Goal: Task Accomplishment & Management: Manage account settings

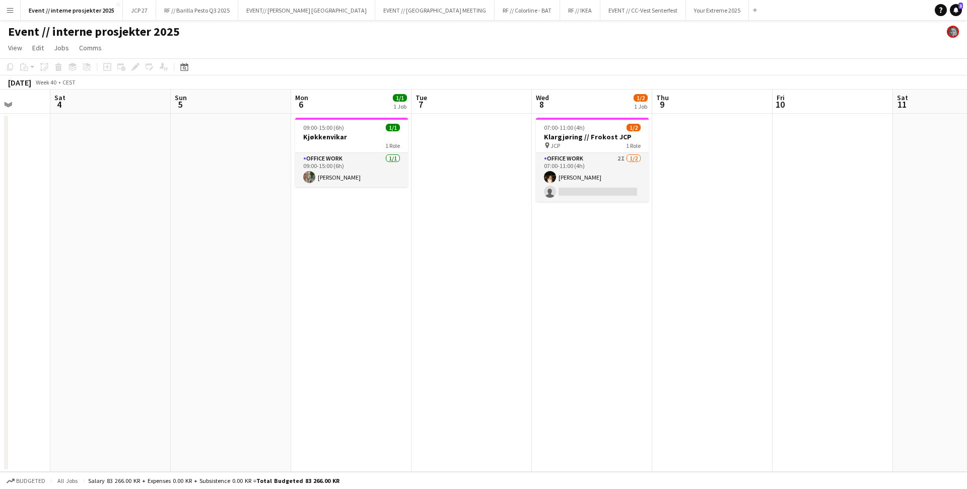
scroll to position [0, 260]
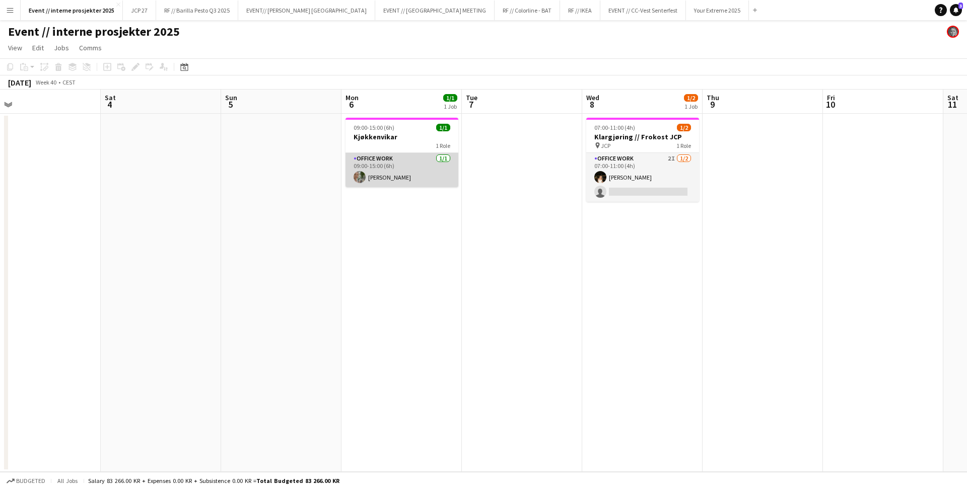
click at [411, 170] on app-card-role "Office work [DATE] 09:00-15:00 (6h) [PERSON_NAME]" at bounding box center [401, 170] width 113 height 34
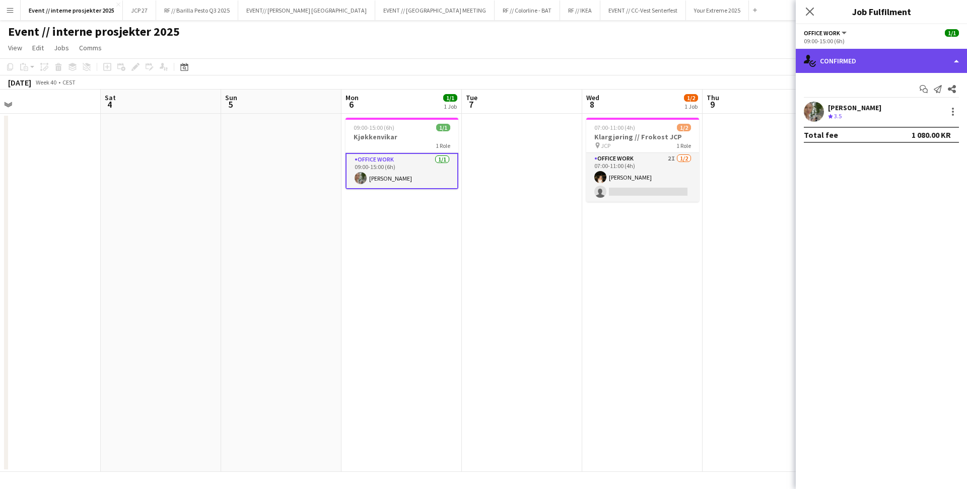
click at [877, 61] on div "single-neutral-actions-check-2 Confirmed" at bounding box center [881, 61] width 171 height 24
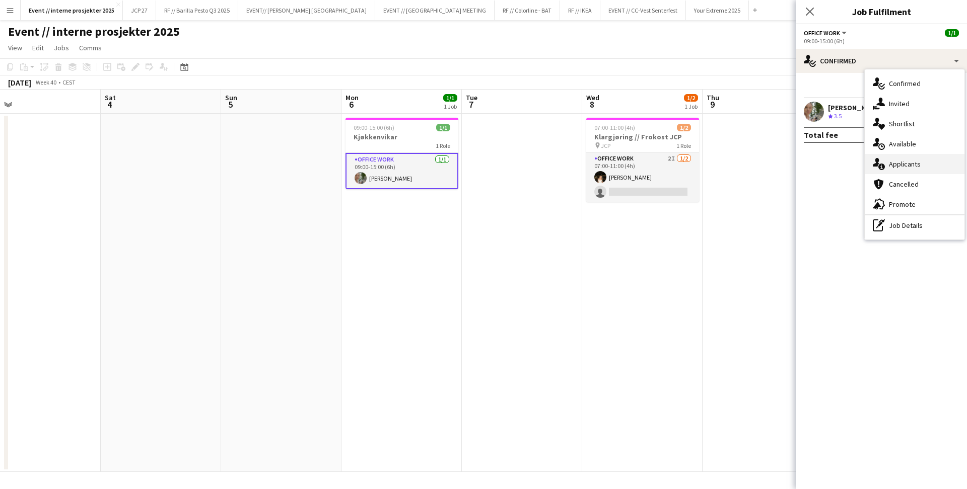
click at [915, 168] on span "Applicants" at bounding box center [905, 164] width 32 height 9
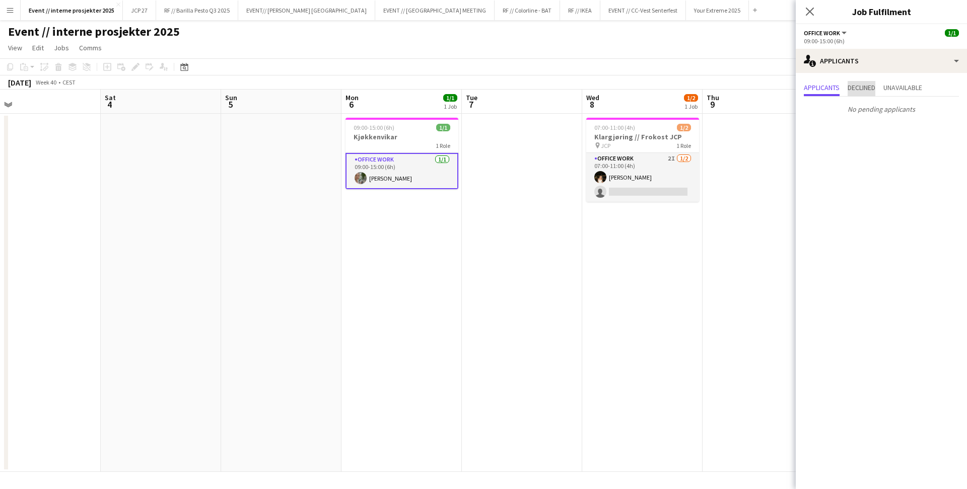
click at [875, 84] on span "Declined" at bounding box center [862, 87] width 28 height 7
click at [910, 90] on span "Unavailable" at bounding box center [902, 87] width 39 height 7
click at [830, 77] on div "Applicants Declined Unavailable No unavailable applicants" at bounding box center [881, 99] width 171 height 53
click at [830, 79] on div "Applicants Declined Unavailable No unavailable applicants" at bounding box center [881, 99] width 171 height 53
click at [830, 84] on span "Applicants" at bounding box center [822, 87] width 36 height 7
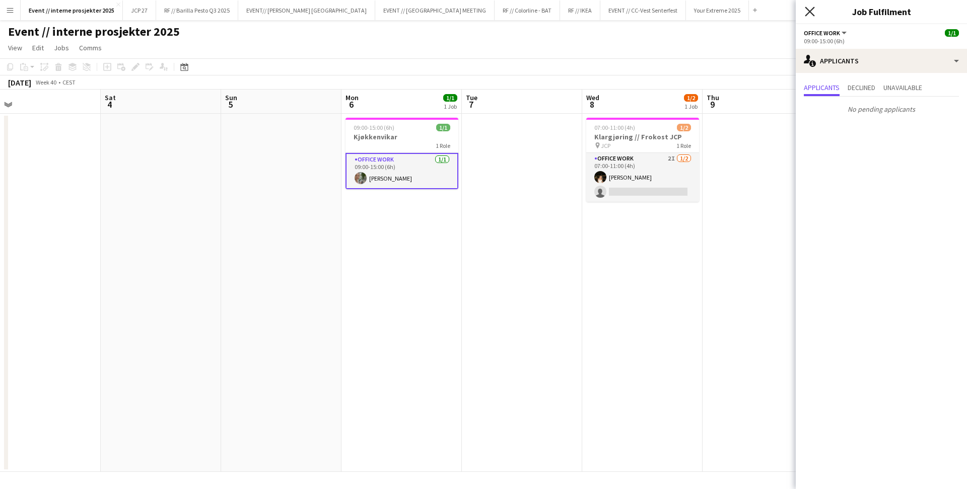
click at [807, 12] on icon "Close pop-in" at bounding box center [810, 12] width 10 height 10
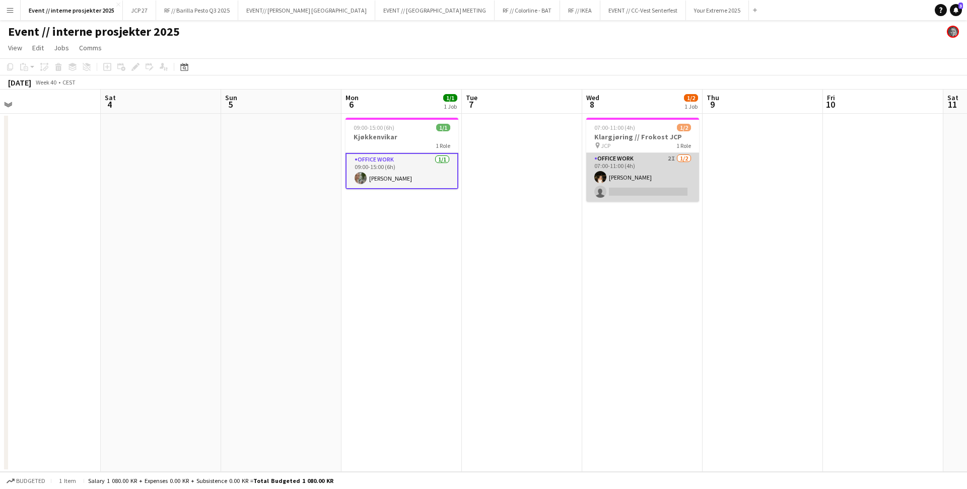
click at [647, 156] on app-card-role "Office work 2I [DATE] 07:00-11:00 (4h) [PERSON_NAME] single-neutral-actions" at bounding box center [642, 177] width 113 height 49
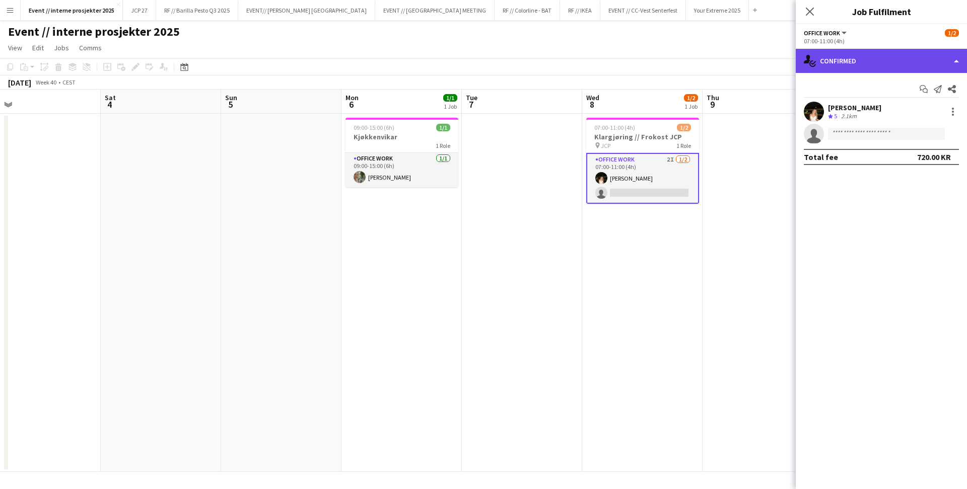
click at [845, 65] on div "single-neutral-actions-check-2 Confirmed" at bounding box center [881, 61] width 171 height 24
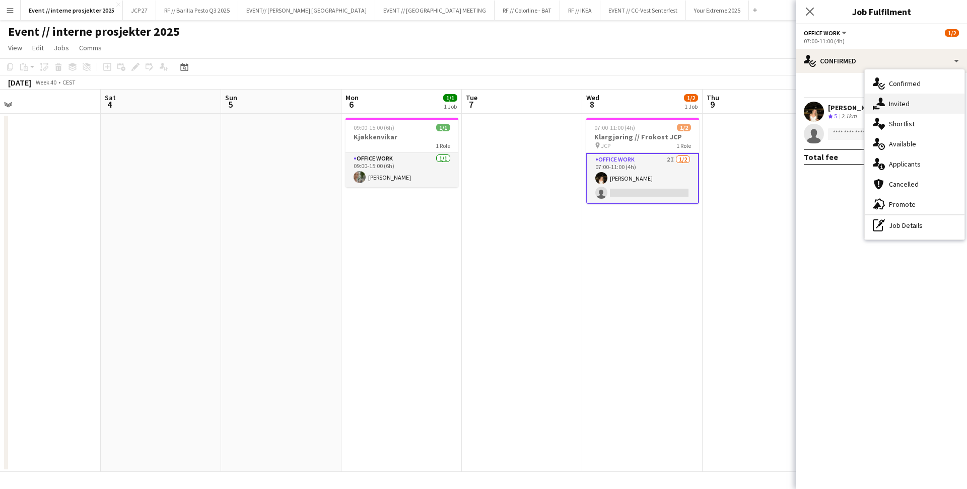
click at [909, 104] on span "Invited" at bounding box center [899, 103] width 21 height 9
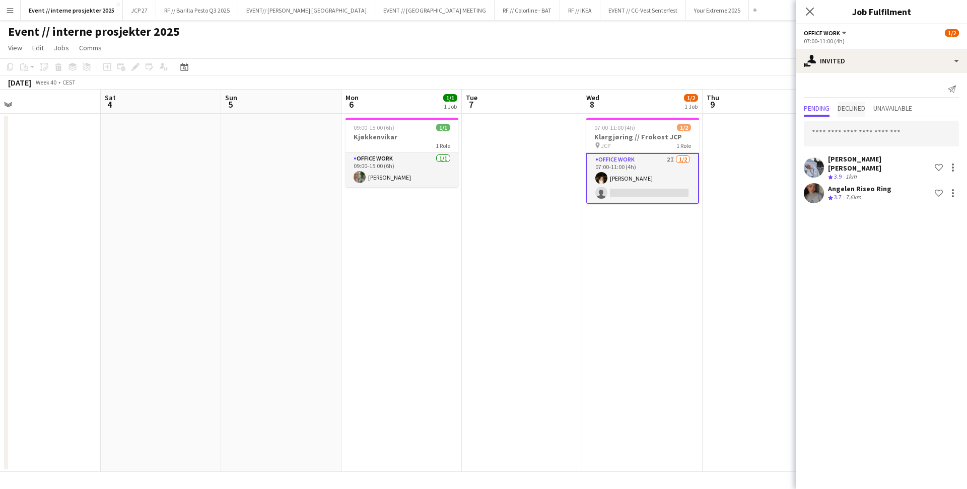
click at [861, 109] on span "Declined" at bounding box center [851, 108] width 28 height 7
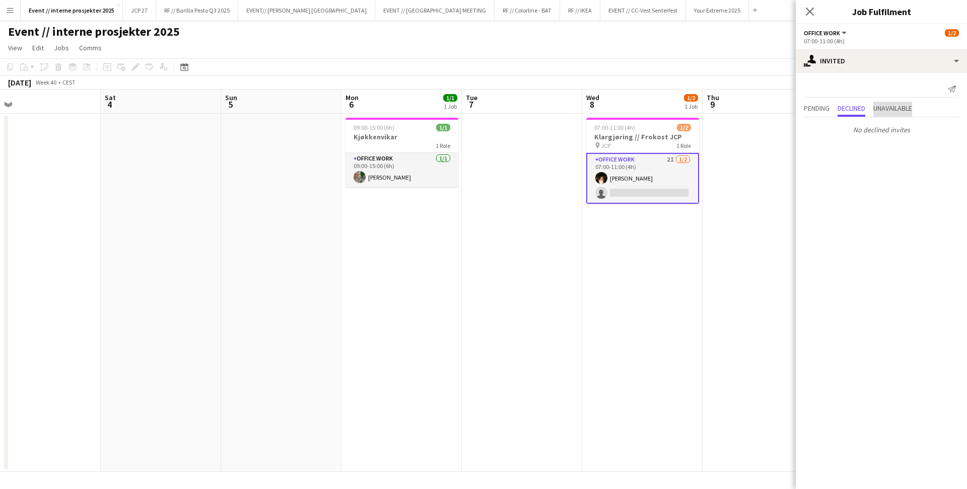
click at [896, 109] on span "Unavailable" at bounding box center [892, 108] width 39 height 7
click at [842, 109] on span "Declined" at bounding box center [851, 108] width 28 height 7
click at [819, 107] on span "Pending" at bounding box center [817, 108] width 26 height 7
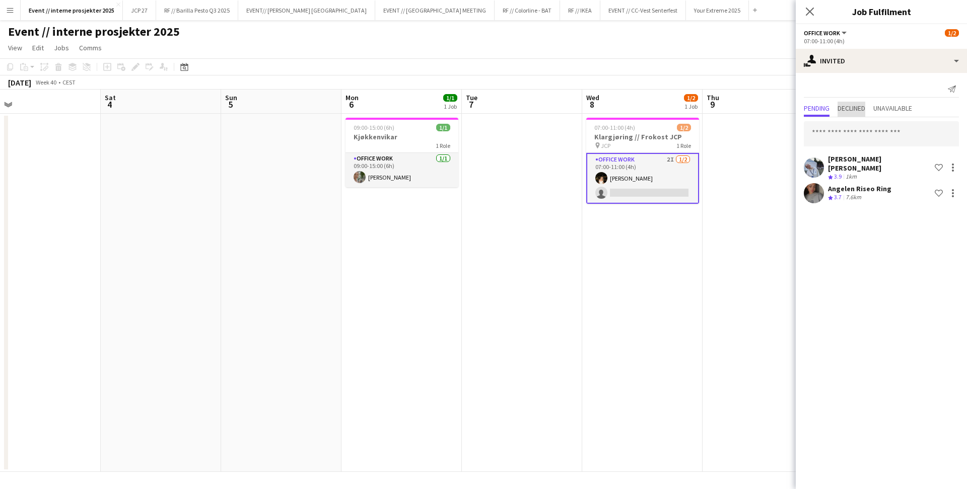
click at [865, 109] on span "Declined" at bounding box center [851, 108] width 28 height 7
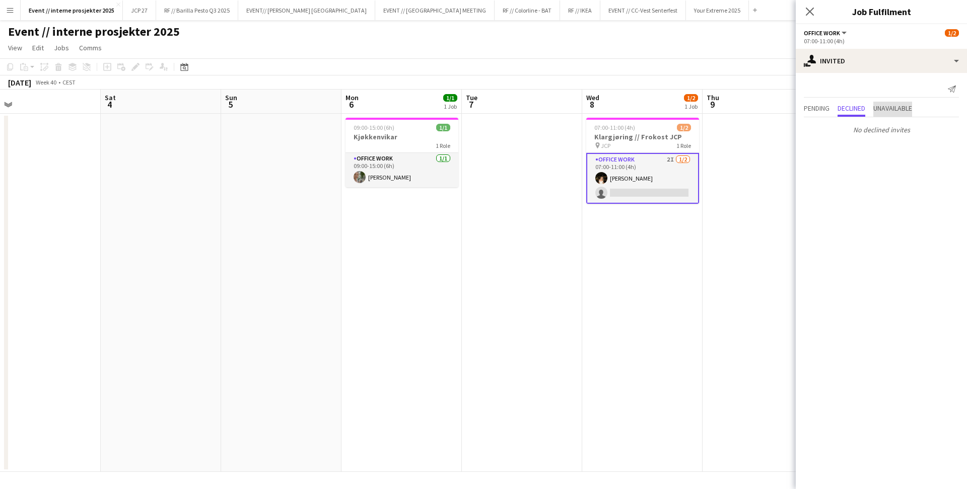
click at [903, 114] on span "Unavailable" at bounding box center [892, 109] width 39 height 15
click at [828, 113] on span "Pending" at bounding box center [817, 109] width 26 height 15
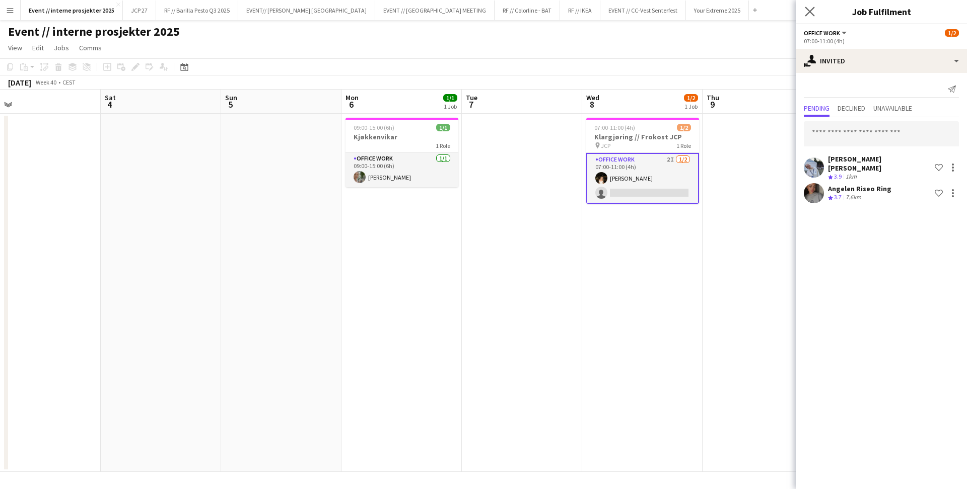
click at [814, 7] on app-icon "Close pop-in" at bounding box center [810, 12] width 15 height 15
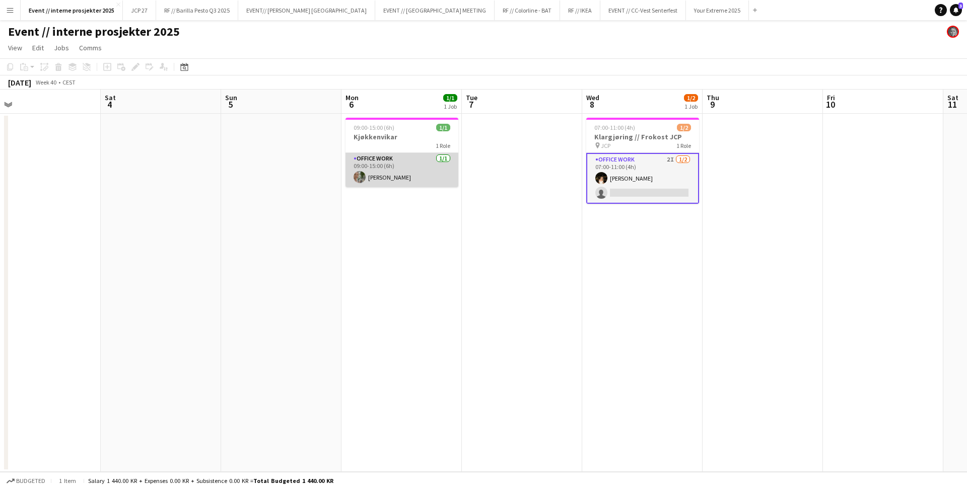
click at [385, 172] on app-card-role "Office work [DATE] 09:00-15:00 (6h) [PERSON_NAME]" at bounding box center [401, 170] width 113 height 34
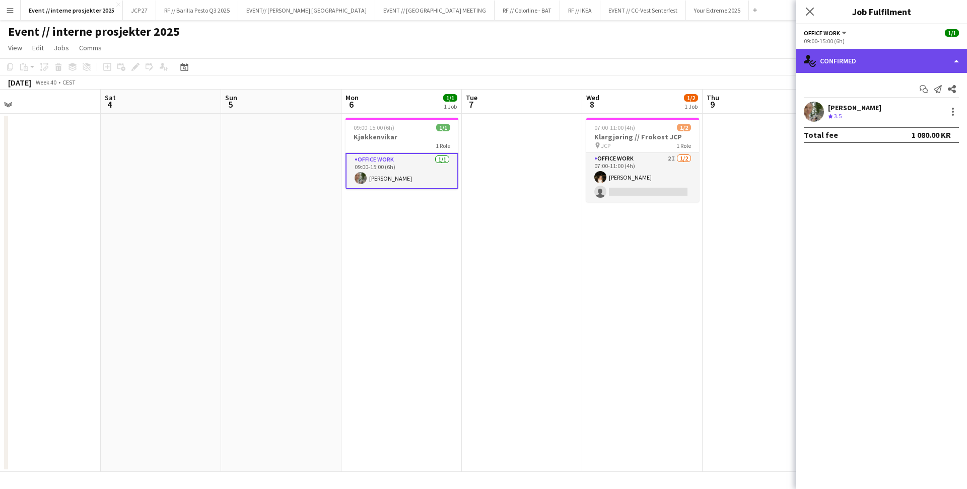
click at [840, 63] on div "single-neutral-actions-check-2 Confirmed" at bounding box center [881, 61] width 171 height 24
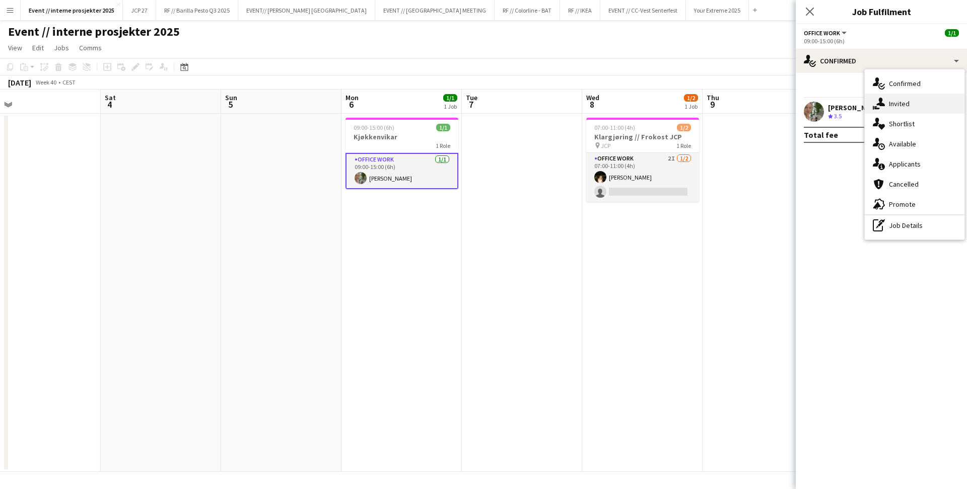
click at [891, 105] on span "Invited" at bounding box center [899, 103] width 21 height 9
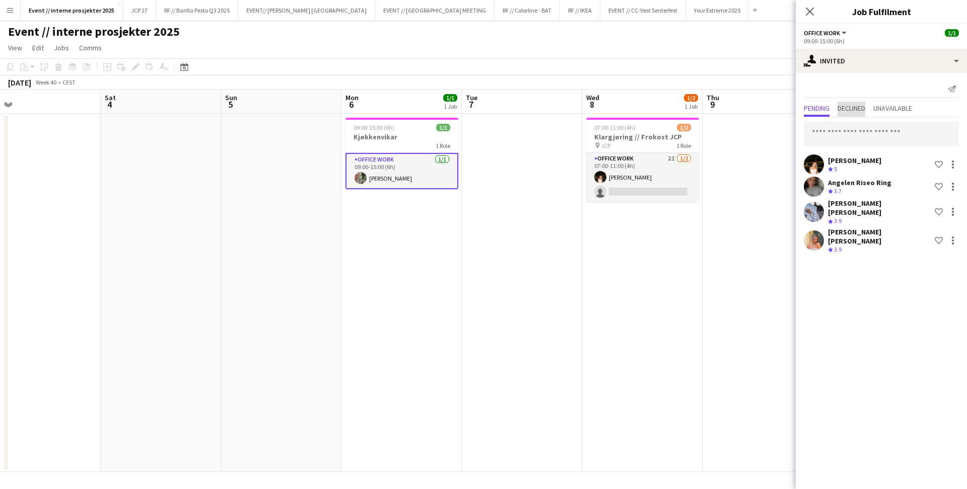
click at [857, 109] on span "Declined" at bounding box center [851, 108] width 28 height 7
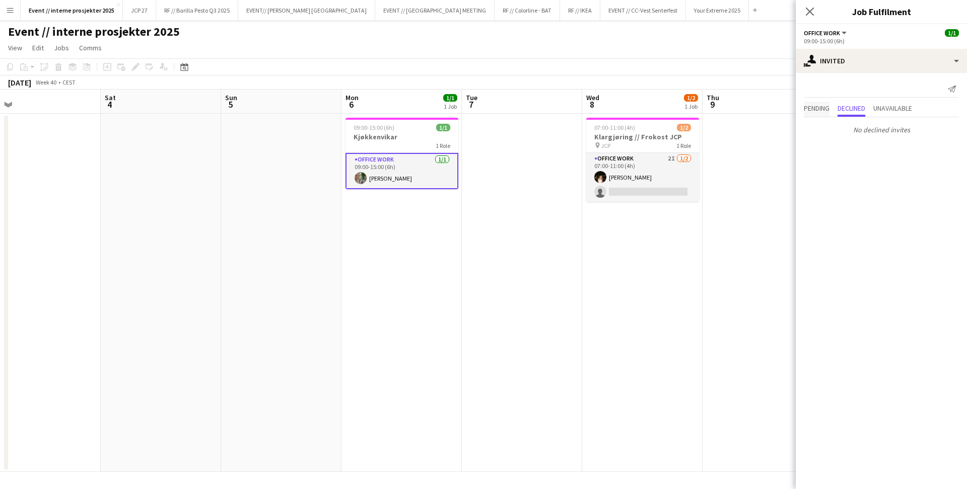
click at [822, 105] on span "Pending" at bounding box center [817, 108] width 26 height 7
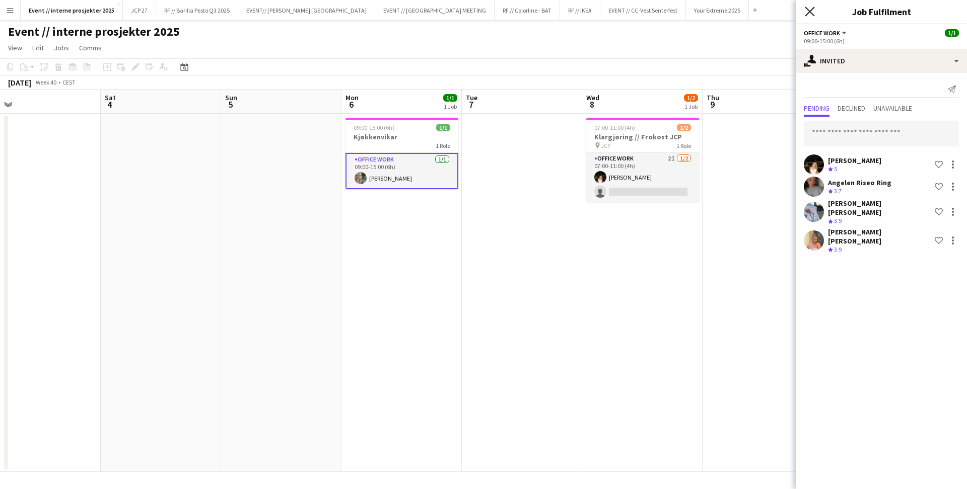
click at [807, 9] on icon at bounding box center [810, 12] width 10 height 10
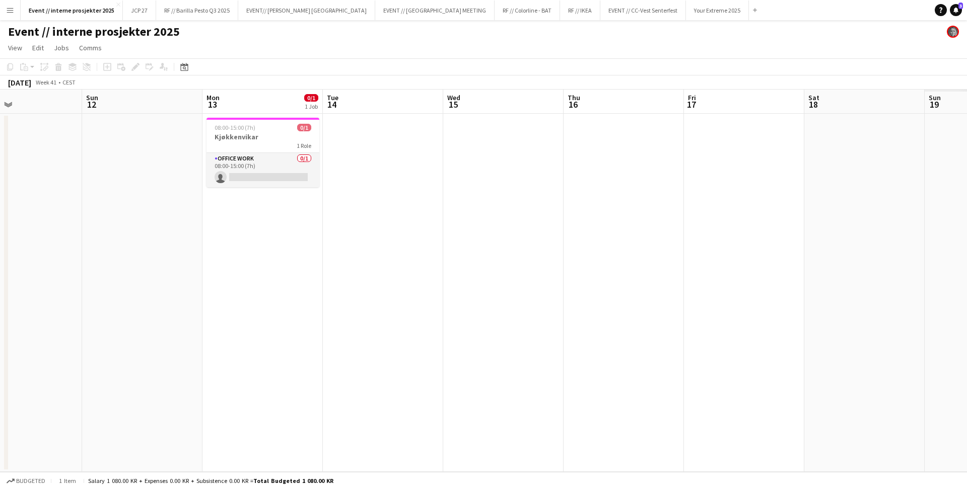
scroll to position [0, 289]
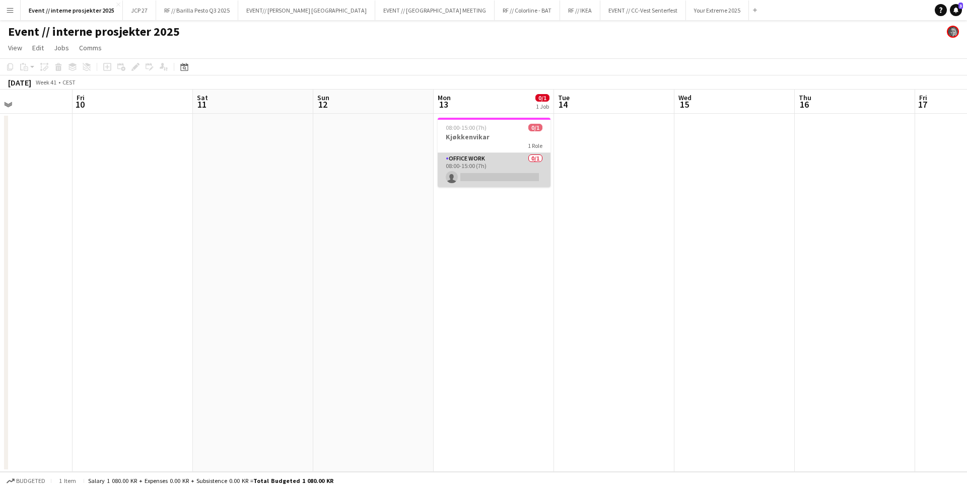
click at [476, 168] on app-card-role "Office work 0/1 08:00-15:00 (7h) single-neutral-actions" at bounding box center [494, 170] width 113 height 34
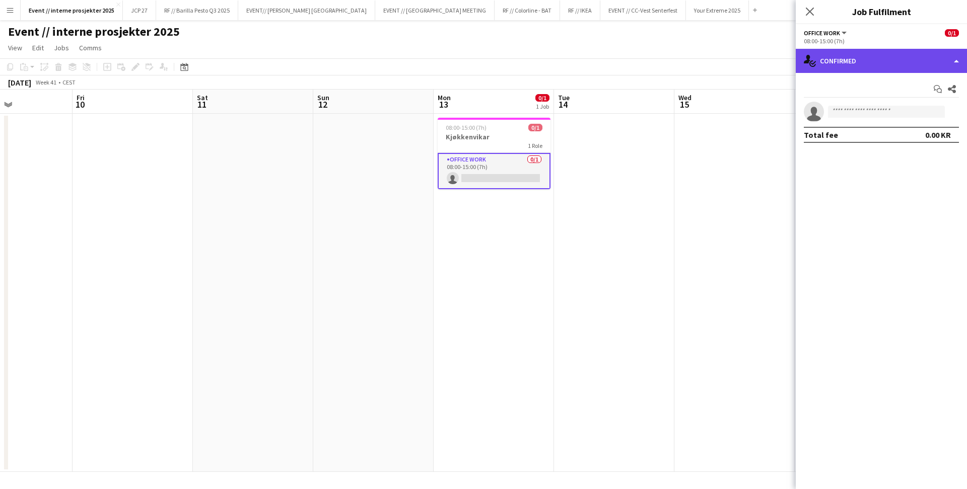
click at [865, 61] on div "single-neutral-actions-check-2 Confirmed" at bounding box center [881, 61] width 171 height 24
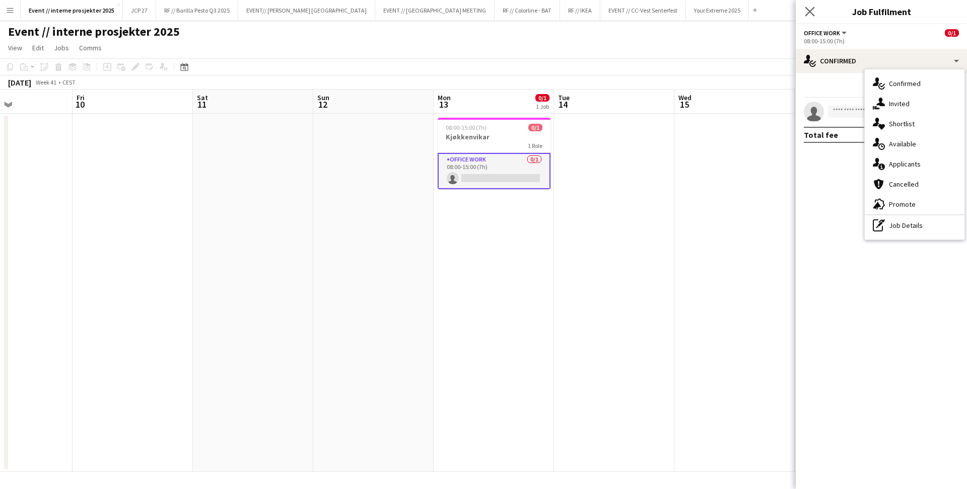
click at [811, 7] on app-icon "Close pop-in" at bounding box center [810, 12] width 15 height 15
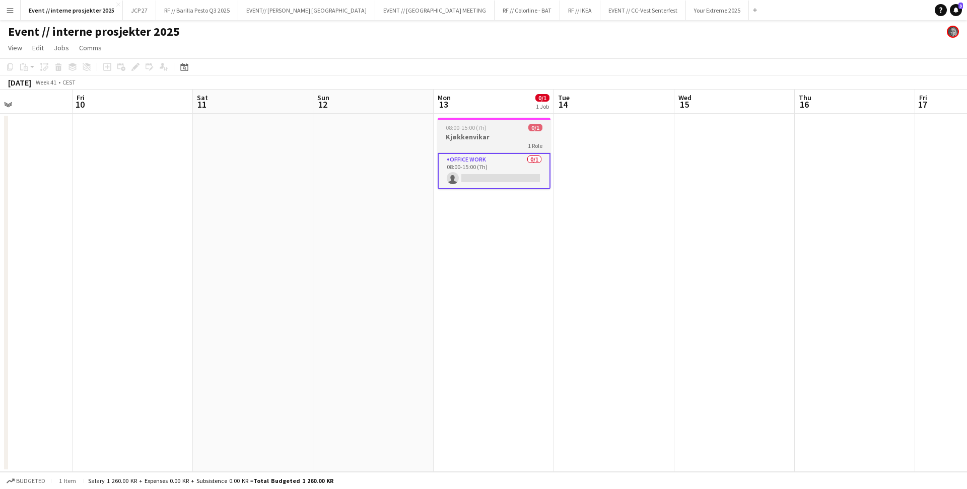
click at [498, 125] on div "08:00-15:00 (7h) 0/1" at bounding box center [494, 128] width 113 height 8
